Goal: Information Seeking & Learning: Learn about a topic

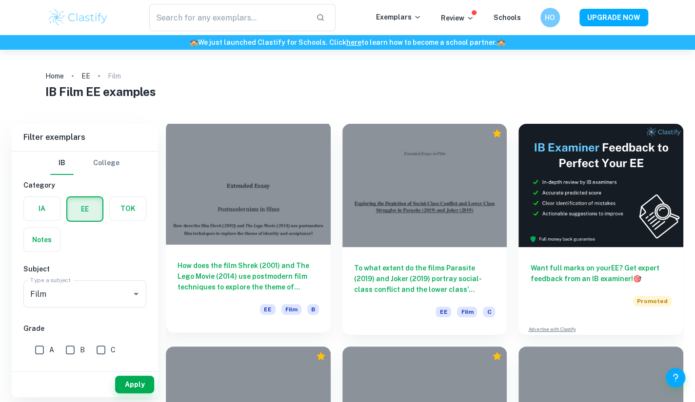
click at [259, 184] on div at bounding box center [248, 182] width 165 height 123
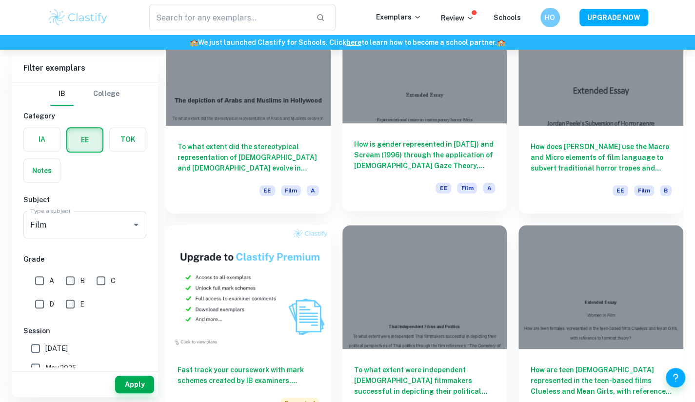
scroll to position [344, 0]
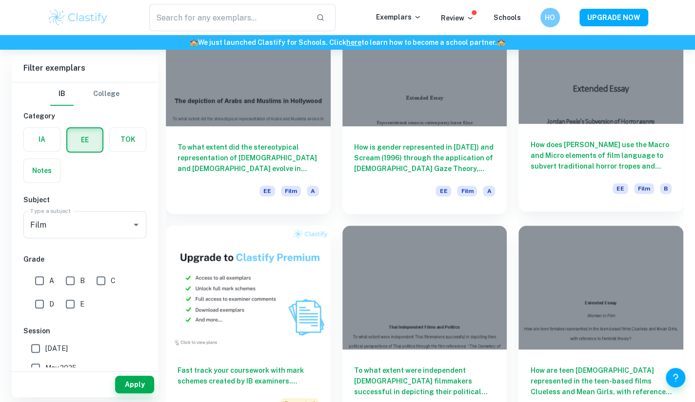
click at [586, 153] on h6 "How does [PERSON_NAME] use the Macro and Micro elements of film language to sub…" at bounding box center [600, 155] width 141 height 32
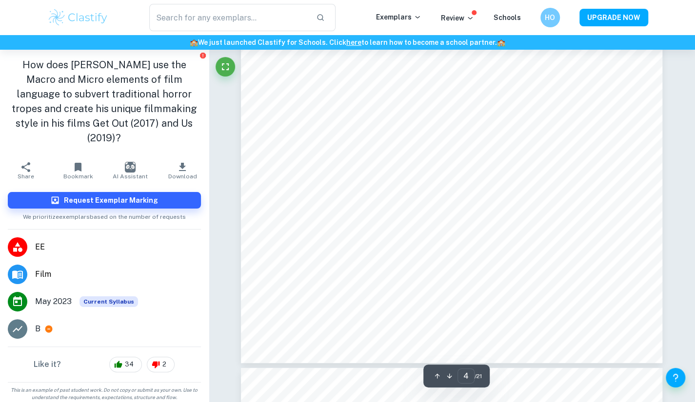
scroll to position [2044, 0]
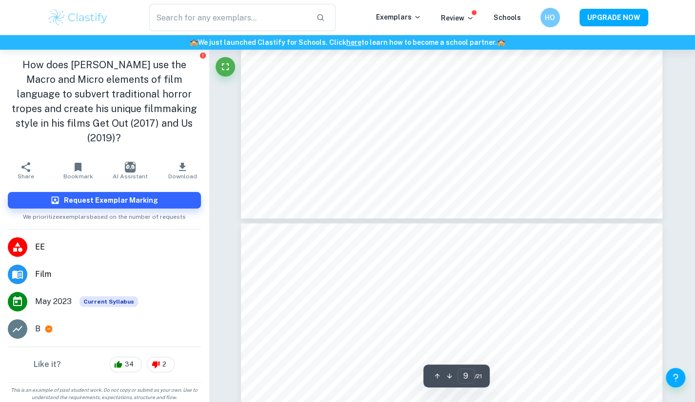
type input "10"
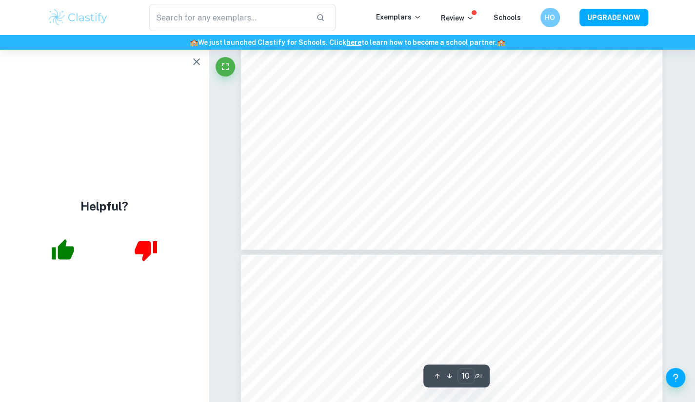
scroll to position [5511, 0]
click at [196, 62] on icon "button" at bounding box center [196, 62] width 7 height 7
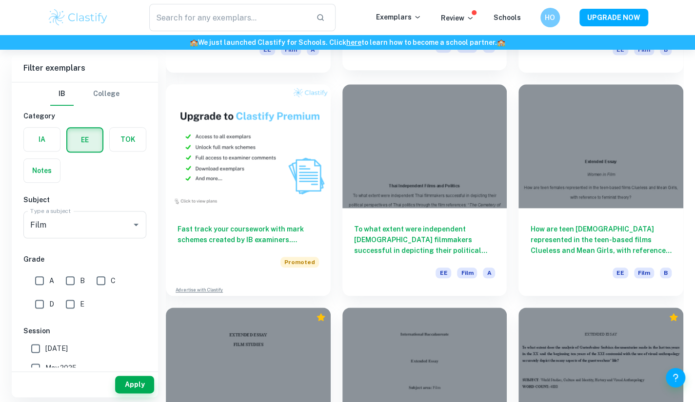
scroll to position [513, 0]
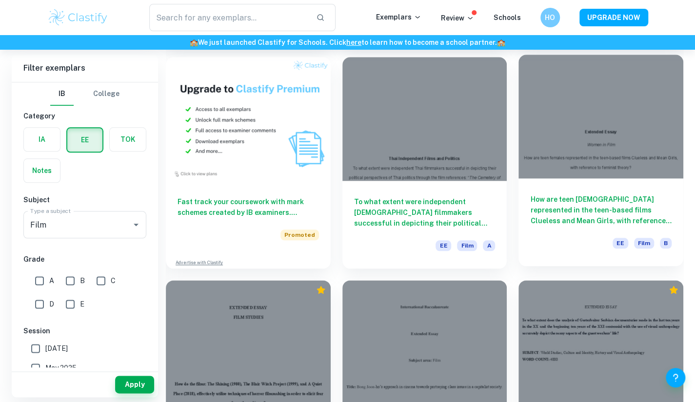
click at [576, 126] on div at bounding box center [600, 116] width 165 height 123
